Goal: Browse casually: Explore the website without a specific task or goal

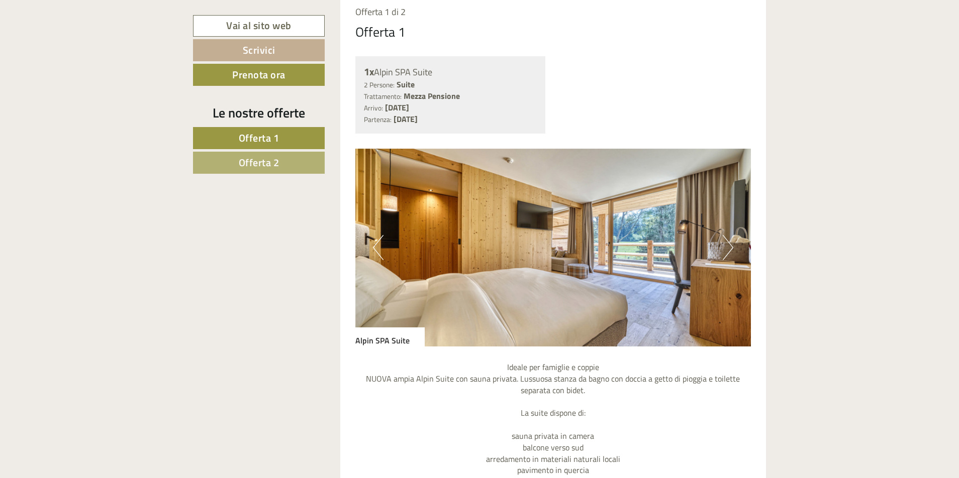
scroll to position [854, 0]
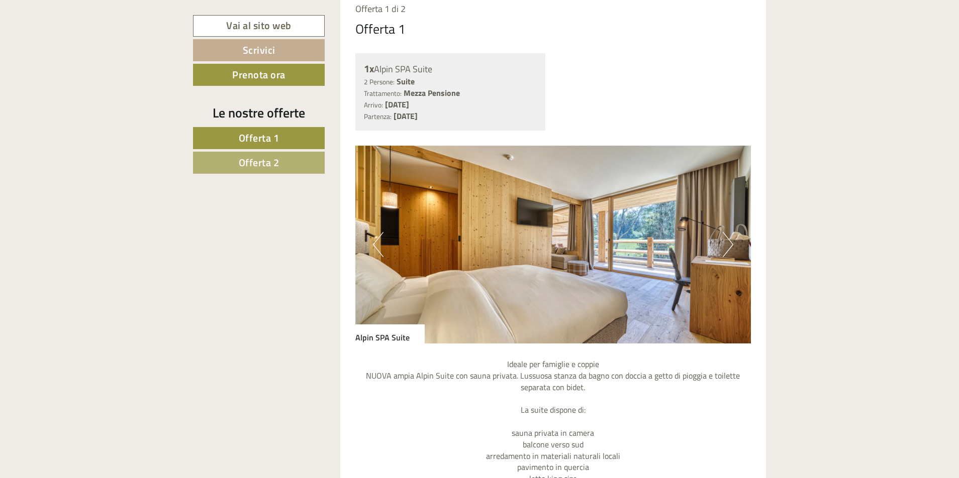
click at [728, 243] on button "Next" at bounding box center [727, 244] width 11 height 25
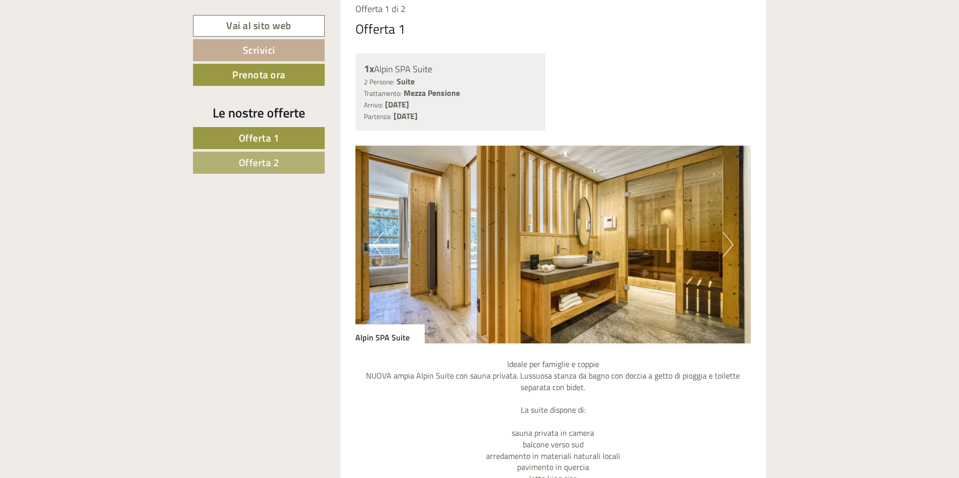
click at [728, 243] on button "Next" at bounding box center [727, 244] width 11 height 25
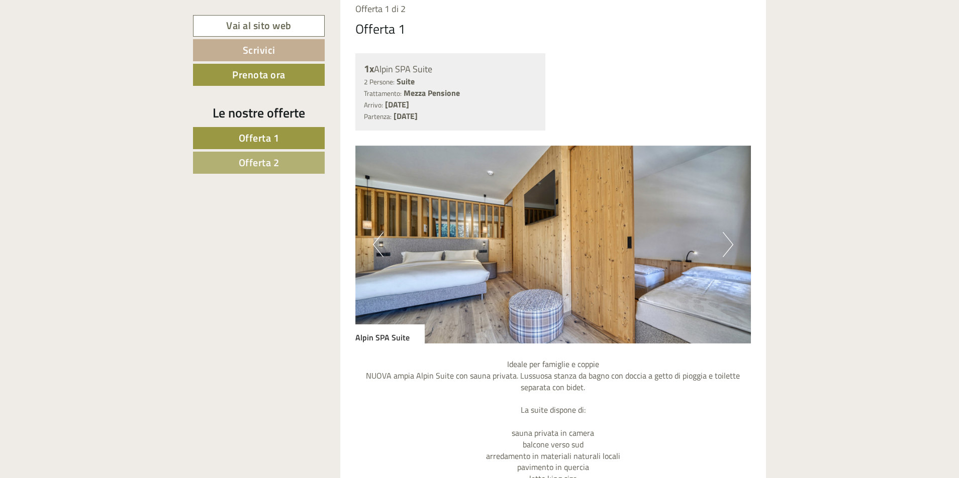
click at [728, 243] on button "Next" at bounding box center [727, 244] width 11 height 25
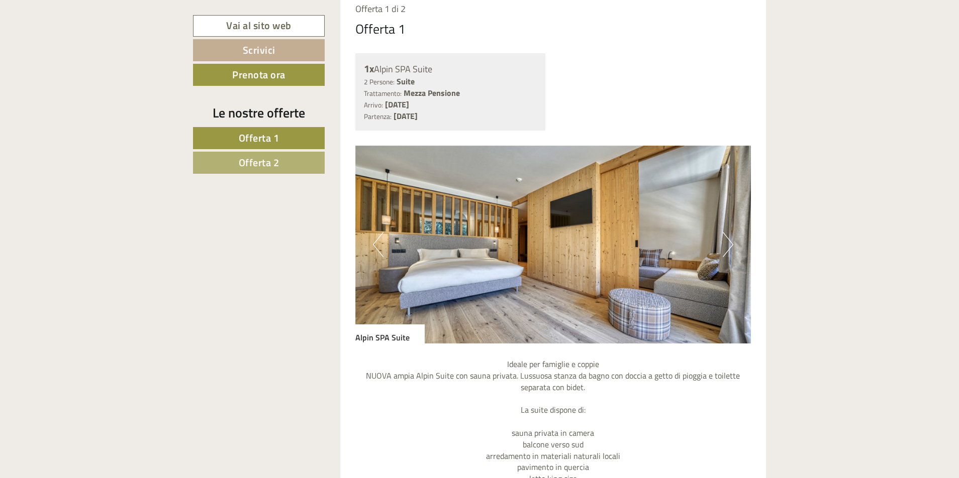
click at [728, 243] on button "Next" at bounding box center [727, 244] width 11 height 25
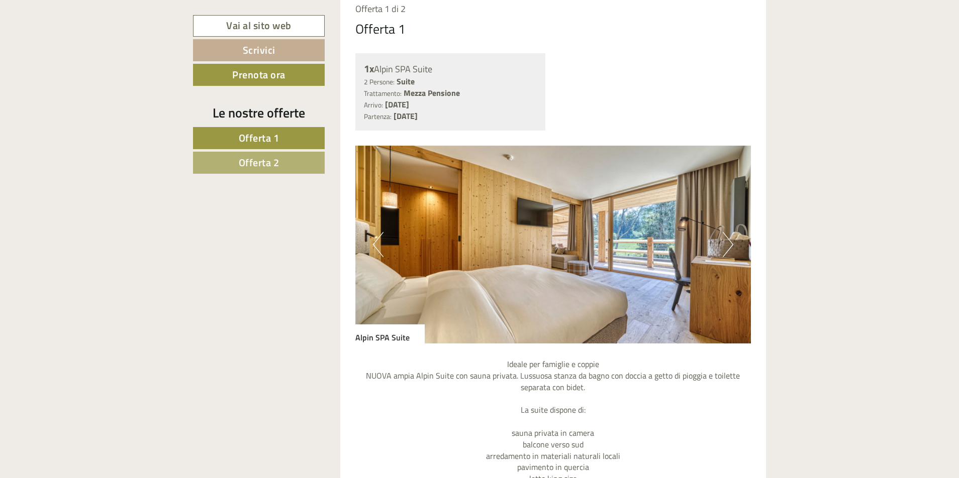
click at [728, 243] on button "Next" at bounding box center [727, 244] width 11 height 25
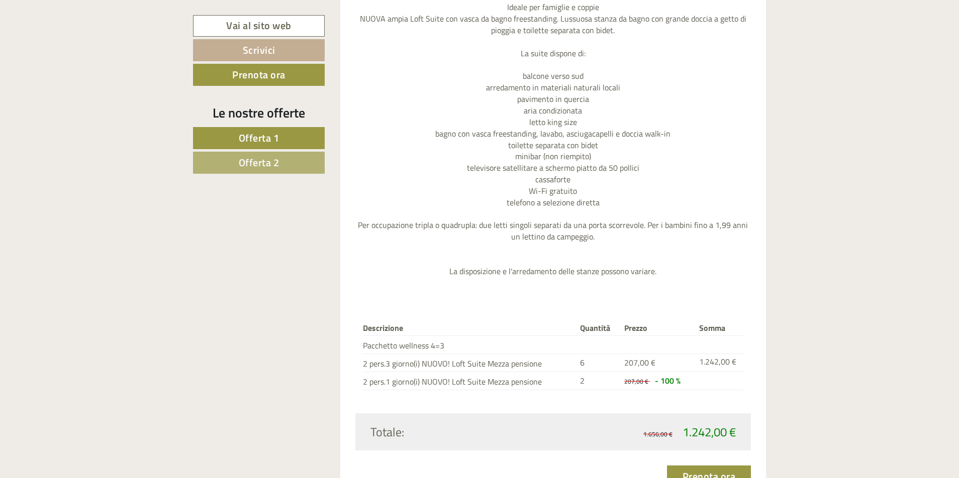
scroll to position [1809, 0]
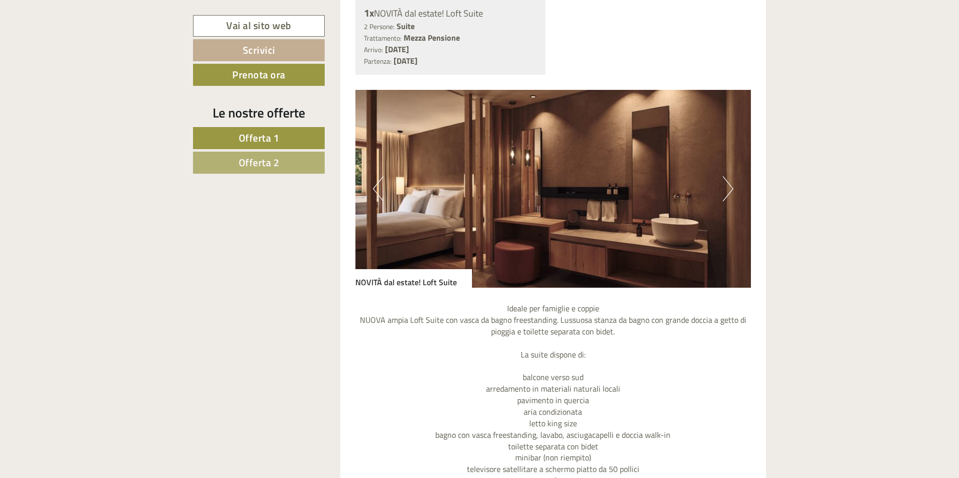
click at [729, 194] on button "Next" at bounding box center [727, 188] width 11 height 25
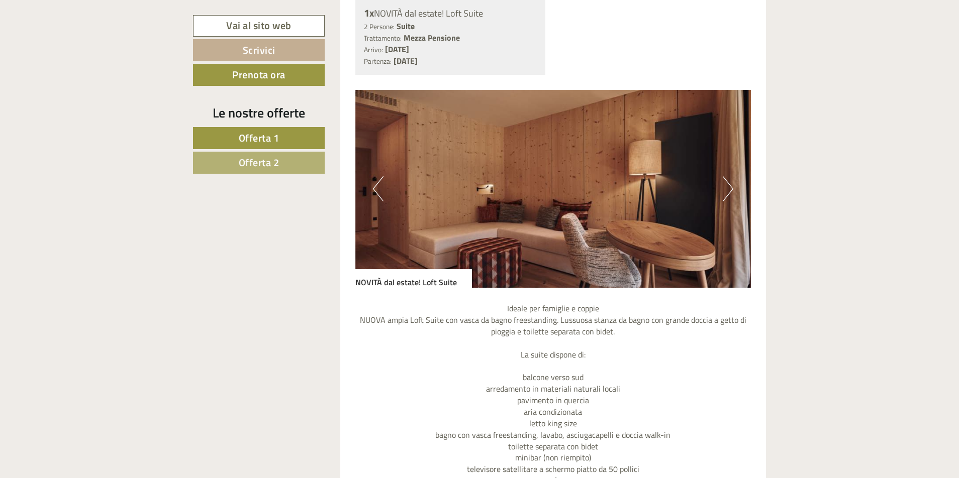
click at [729, 193] on button "Next" at bounding box center [727, 188] width 11 height 25
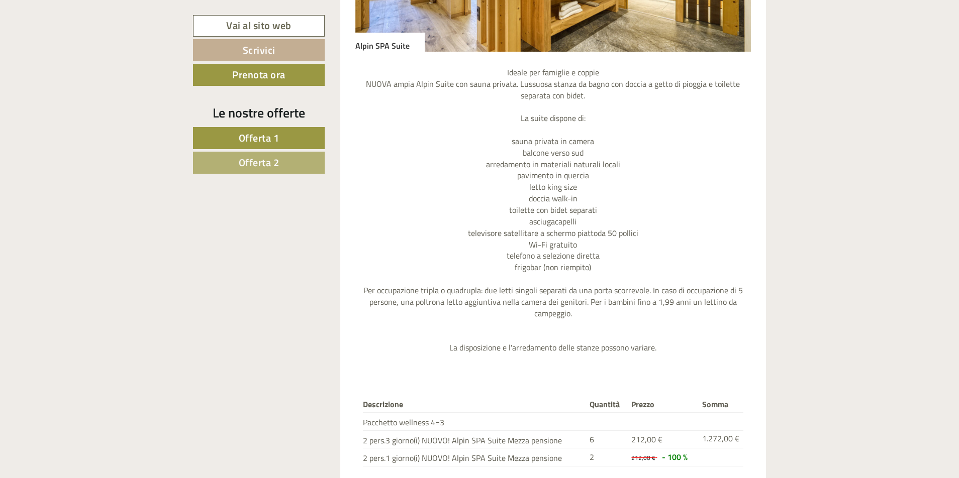
scroll to position [955, 0]
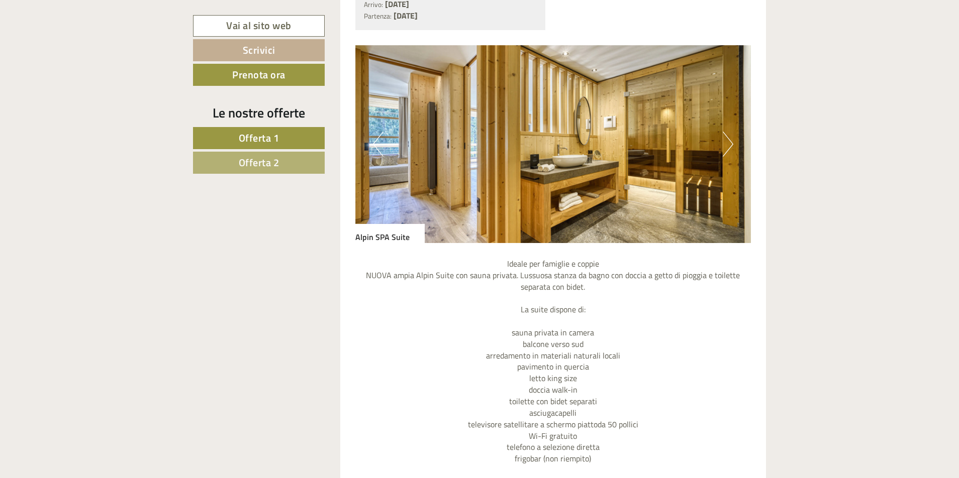
click at [727, 143] on button "Next" at bounding box center [727, 144] width 11 height 25
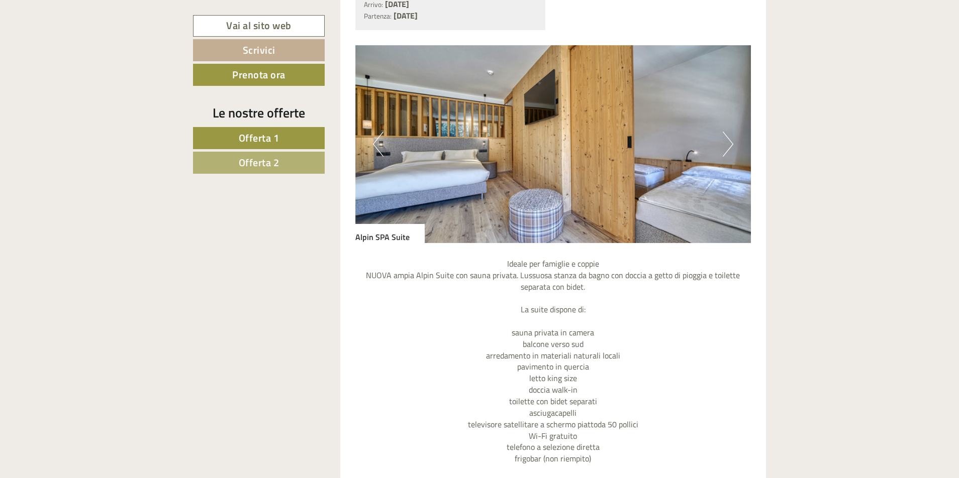
click at [727, 143] on button "Next" at bounding box center [727, 144] width 11 height 25
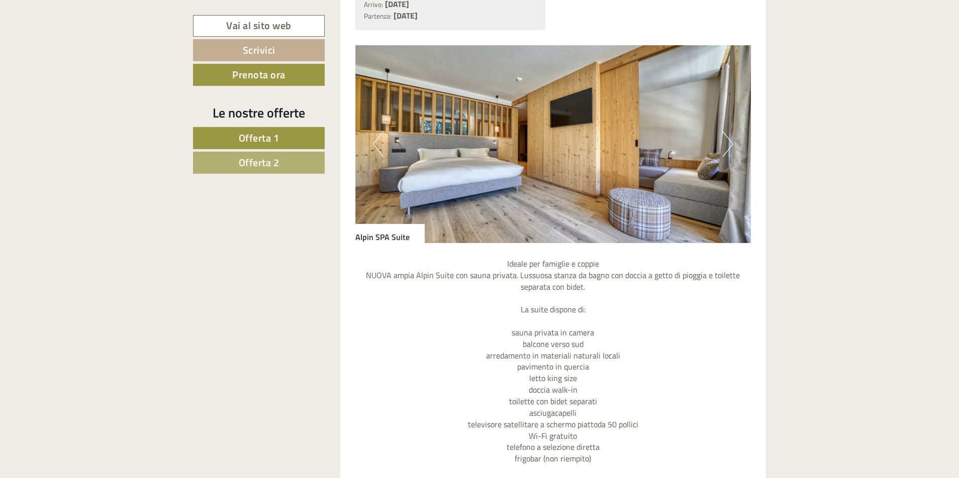
click at [727, 143] on button "Next" at bounding box center [727, 144] width 11 height 25
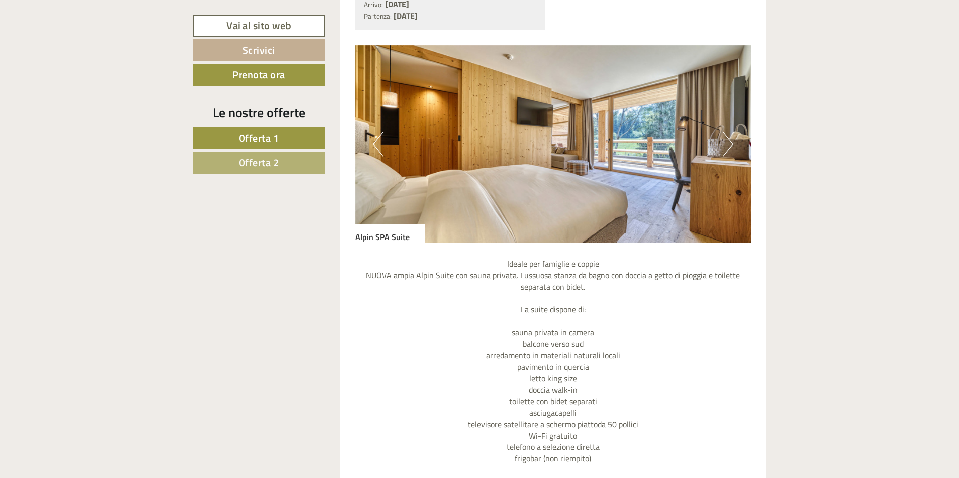
click at [727, 143] on button "Next" at bounding box center [727, 144] width 11 height 25
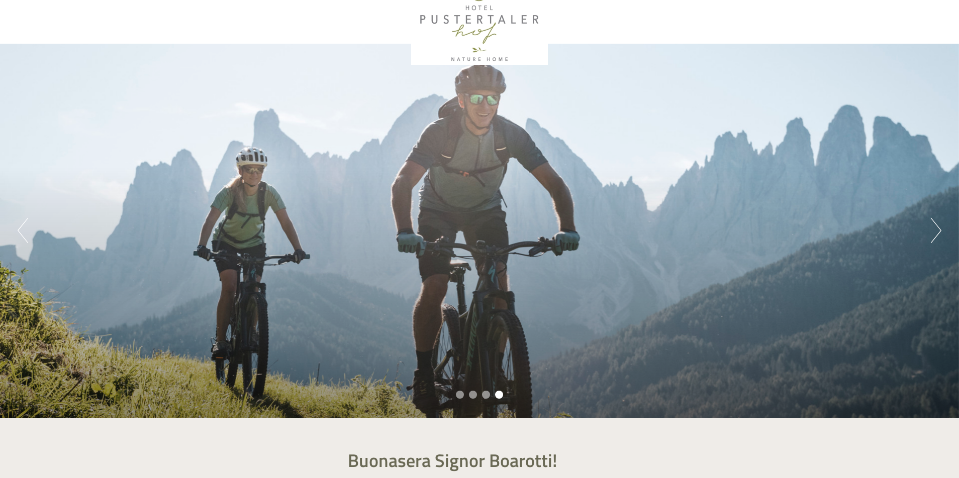
scroll to position [0, 0]
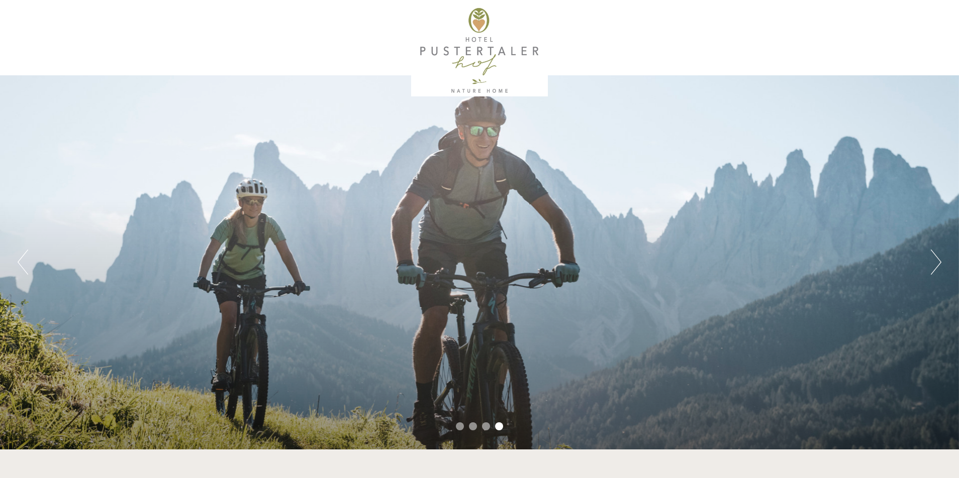
click at [456, 50] on div at bounding box center [479, 50] width 563 height 91
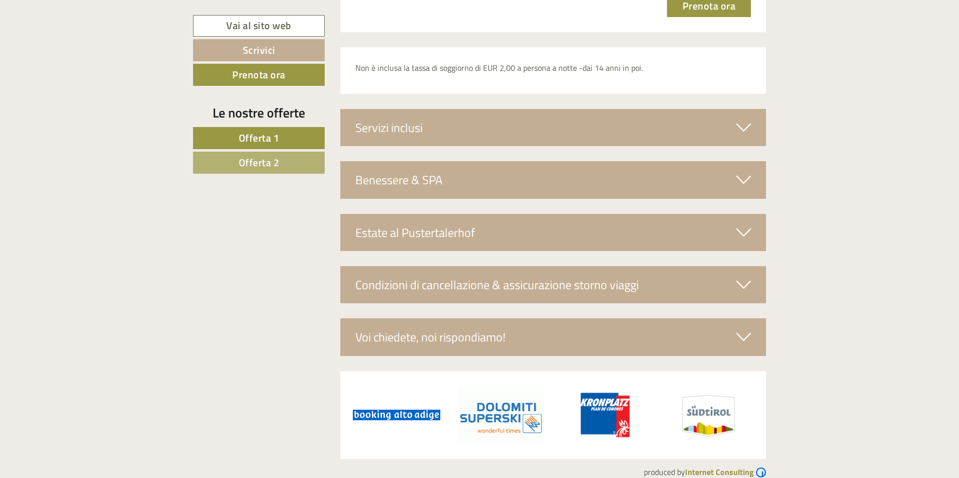
scroll to position [2596, 0]
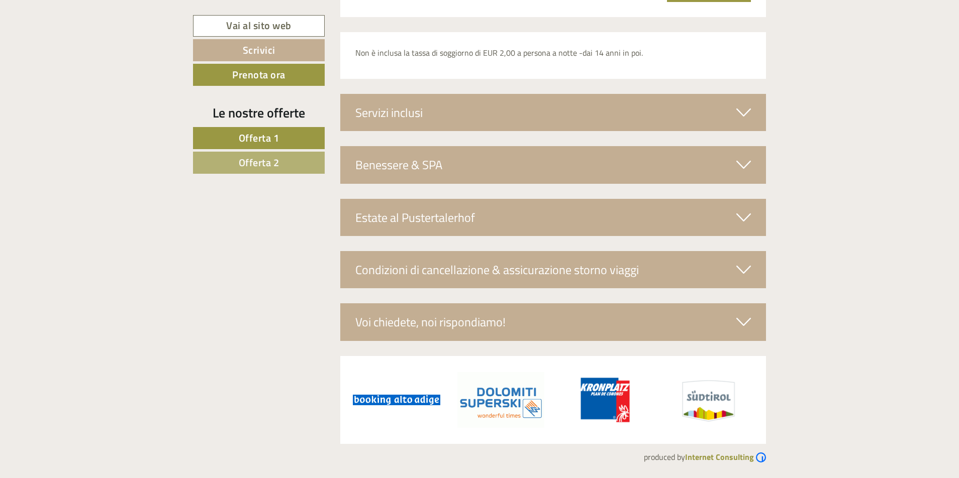
click at [411, 163] on div "Benessere & SPA" at bounding box center [553, 164] width 426 height 37
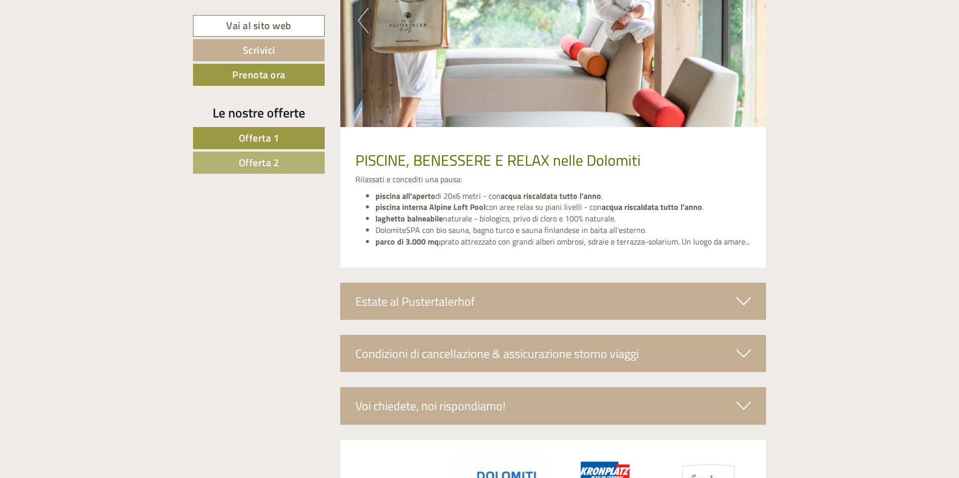
scroll to position [2698, 0]
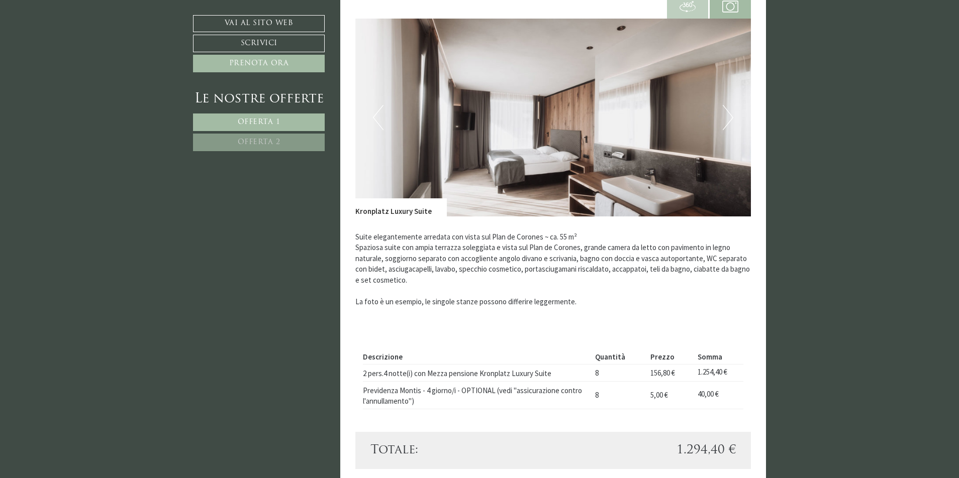
scroll to position [804, 0]
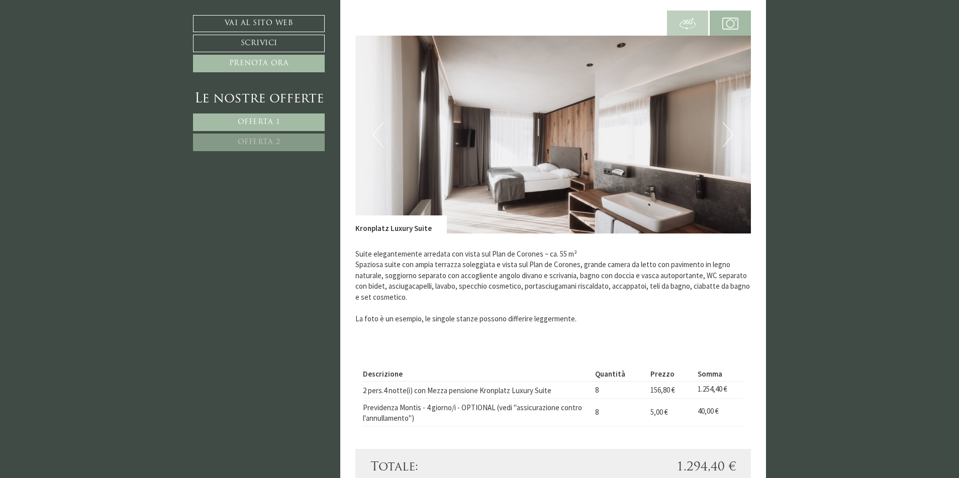
click at [497, 135] on img at bounding box center [553, 135] width 396 height 198
click at [384, 135] on img at bounding box center [553, 135] width 396 height 198
click at [380, 138] on button "Previous" at bounding box center [378, 134] width 11 height 25
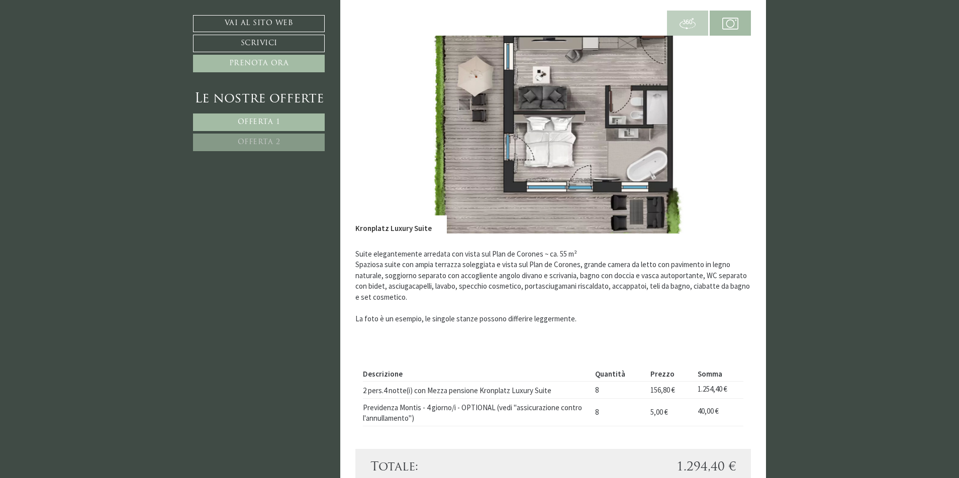
click at [380, 138] on button "Previous" at bounding box center [378, 134] width 11 height 25
